Goal: Find specific page/section: Find specific page/section

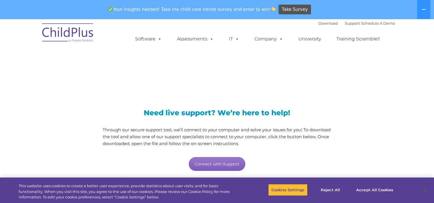
click at [229, 163] on link "Connect with Support" at bounding box center [217, 164] width 57 height 14
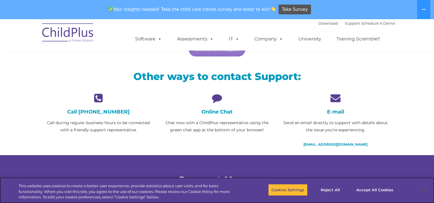
scroll to position [116, 0]
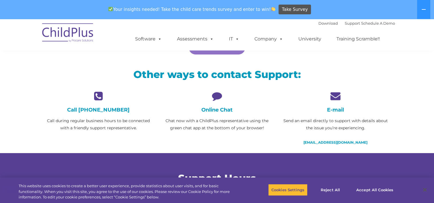
click at [215, 97] on icon at bounding box center [217, 96] width 110 height 10
click at [217, 98] on icon at bounding box center [217, 96] width 110 height 10
click at [362, 191] on button "Accept All Cookies" at bounding box center [374, 190] width 43 height 12
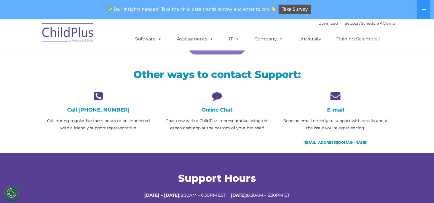
click at [217, 102] on div "Online Chat Chat now with a ChildPlus representative using the green chat app a…" at bounding box center [217, 111] width 110 height 41
click at [216, 99] on icon at bounding box center [217, 96] width 110 height 10
click at [216, 97] on icon at bounding box center [217, 96] width 110 height 10
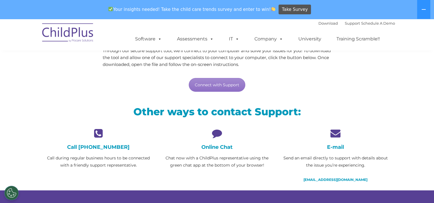
scroll to position [87, 0]
